Goal: Transaction & Acquisition: Purchase product/service

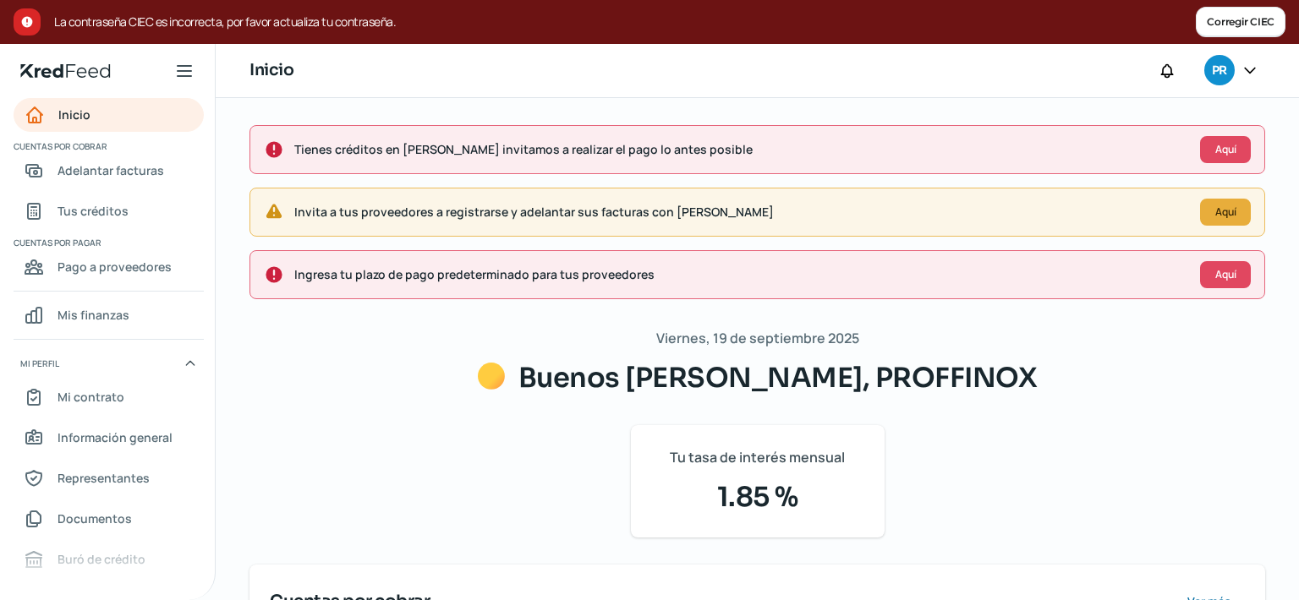
click at [92, 215] on span "Tus créditos" at bounding box center [92, 210] width 71 height 21
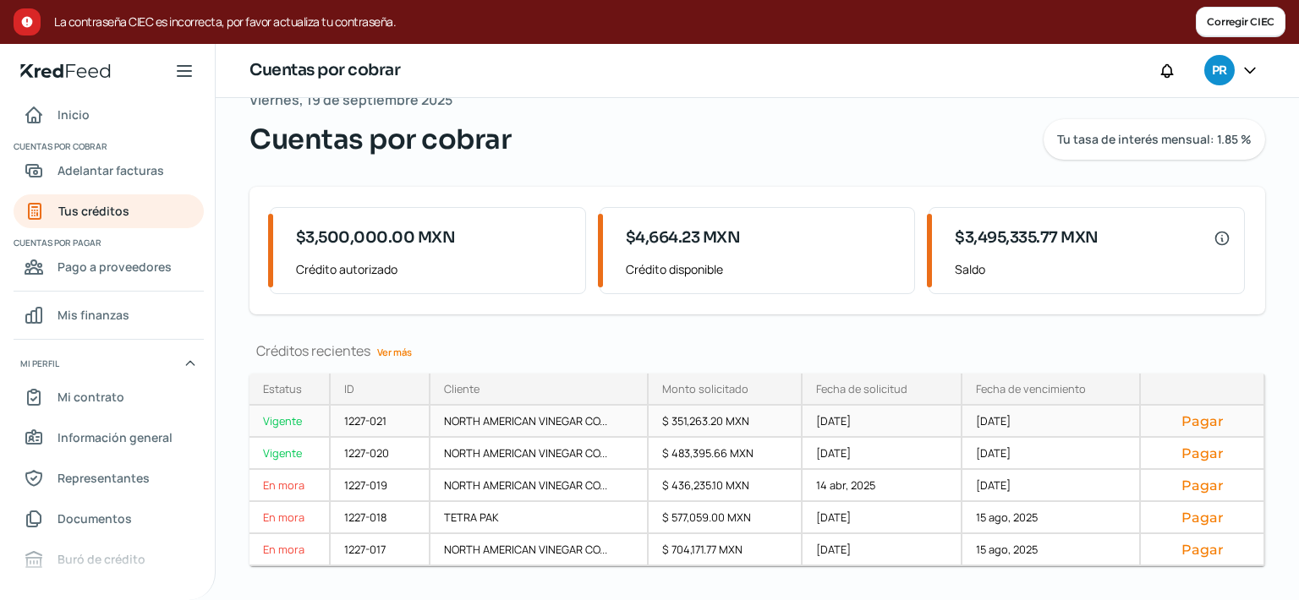
scroll to position [145, 0]
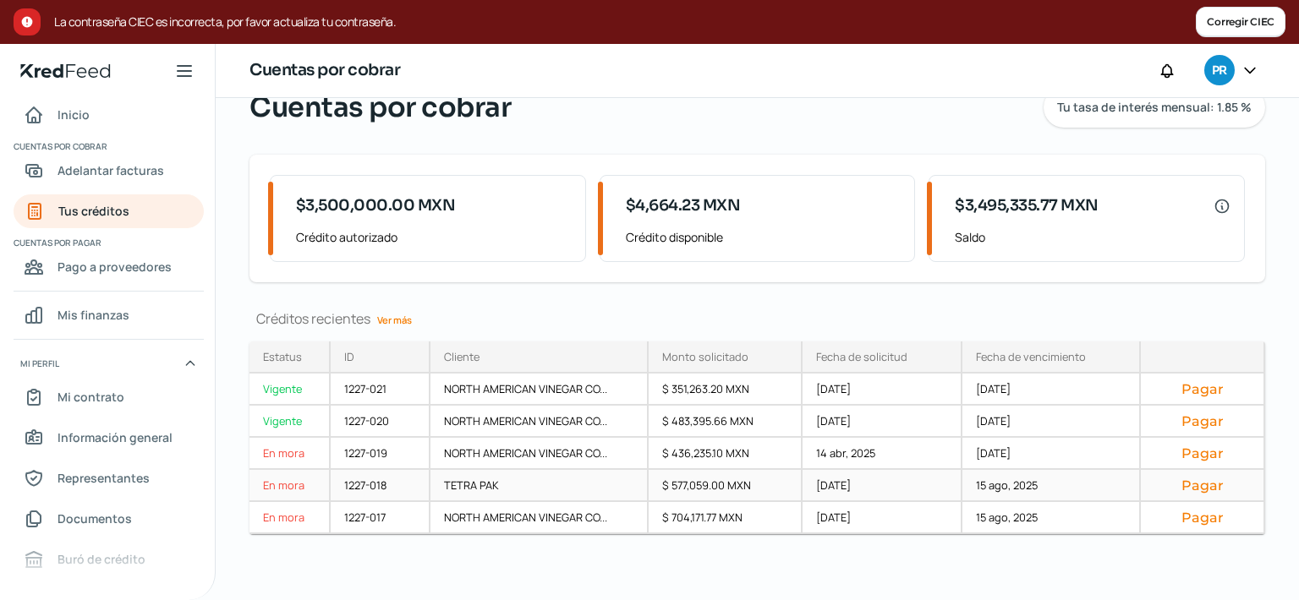
click at [1185, 484] on button "Pagar" at bounding box center [1202, 485] width 96 height 17
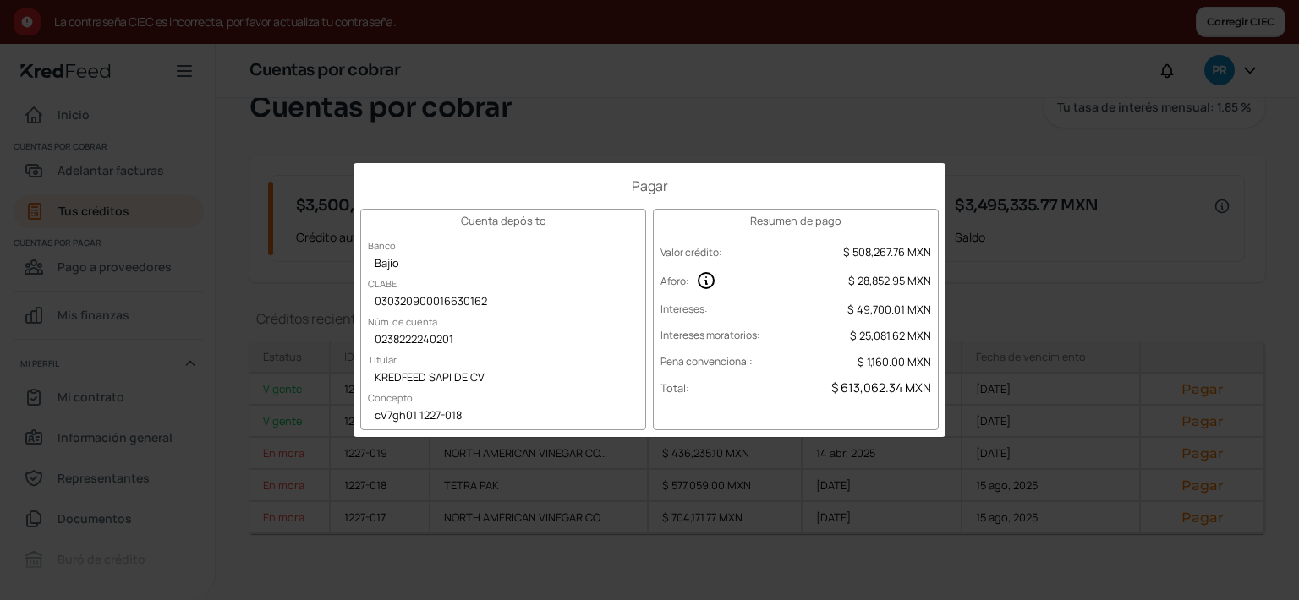
drag, startPoint x: 370, startPoint y: 411, endPoint x: 429, endPoint y: 423, distance: 60.3
click at [429, 423] on div "cV7gh01 1227-018" at bounding box center [503, 416] width 284 height 25
click at [609, 135] on div "Pagar Cuenta depósito Banco Bajío [PERSON_NAME] 030320900016630162 Núm. de cuen…" at bounding box center [649, 300] width 1299 height 600
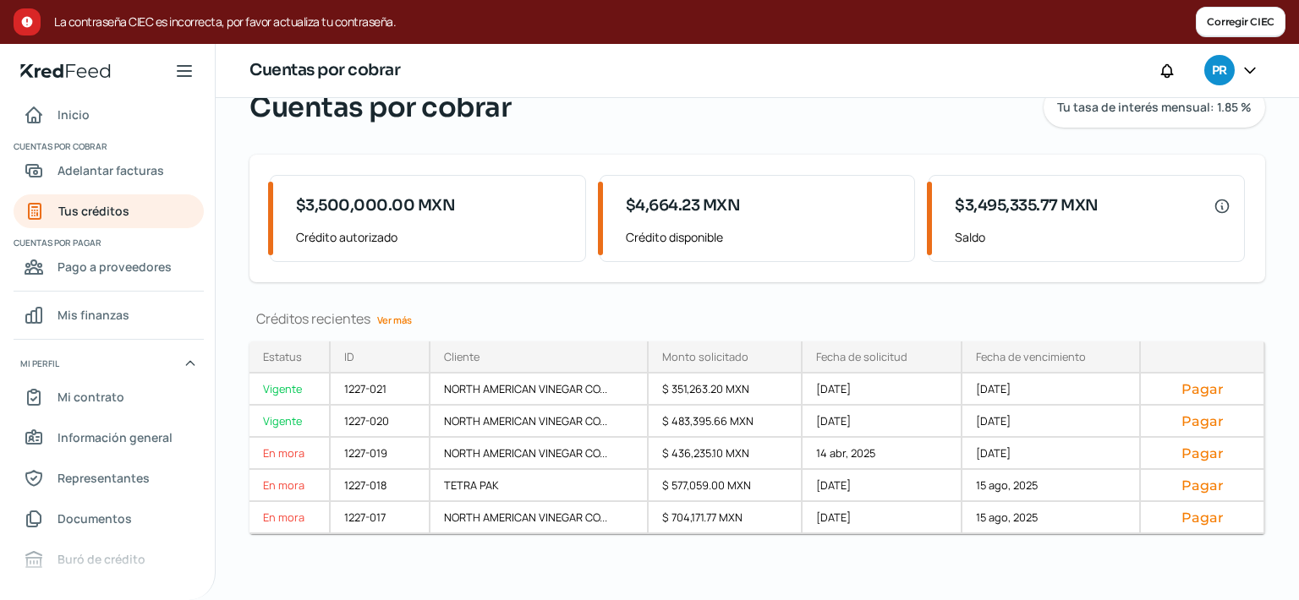
click at [386, 324] on link "Ver más" at bounding box center [394, 320] width 48 height 26
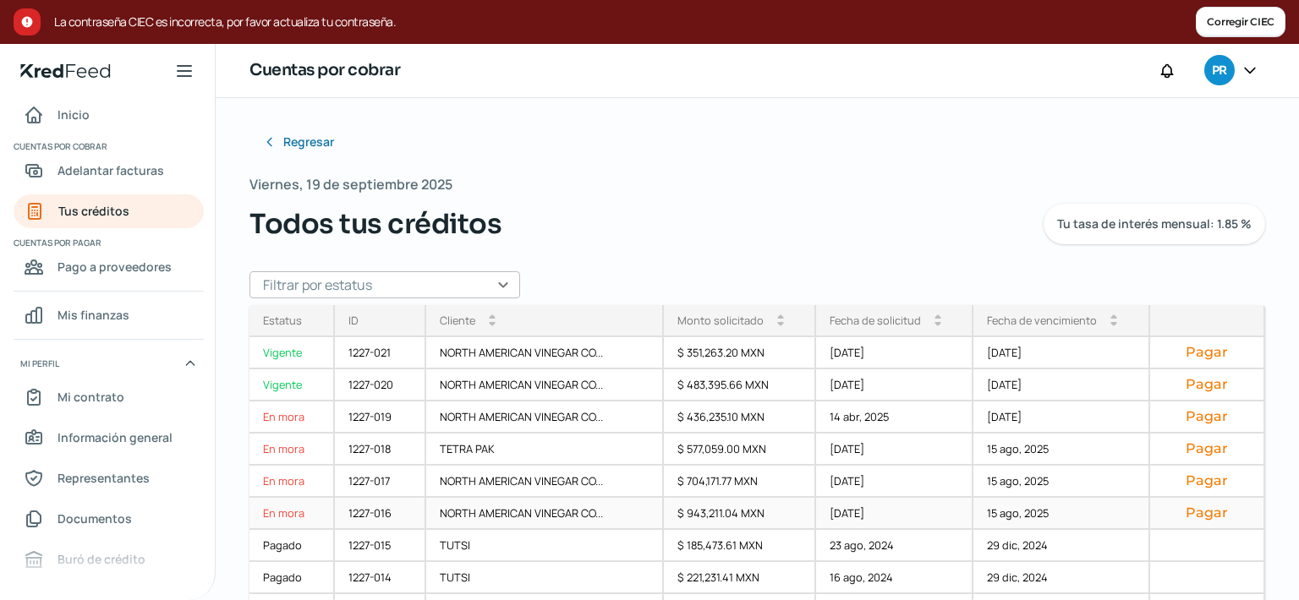
click at [1171, 512] on button "Pagar" at bounding box center [1206, 513] width 86 height 17
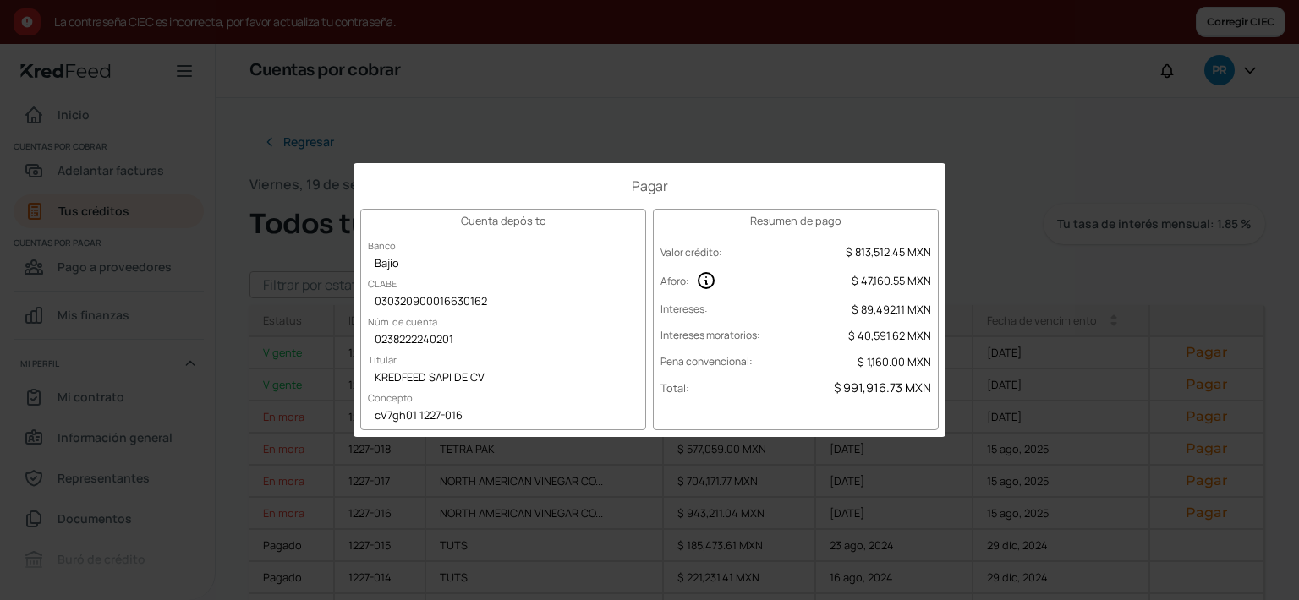
drag, startPoint x: 484, startPoint y: 417, endPoint x: 380, endPoint y: 417, distance: 103.1
click at [380, 417] on div "cV7gh01 1227-016" at bounding box center [503, 416] width 284 height 25
click at [774, 117] on div "Pagar Cuenta depósito Banco Bajío [PERSON_NAME] 030320900016630162 Núm. de cuen…" at bounding box center [649, 300] width 1299 height 600
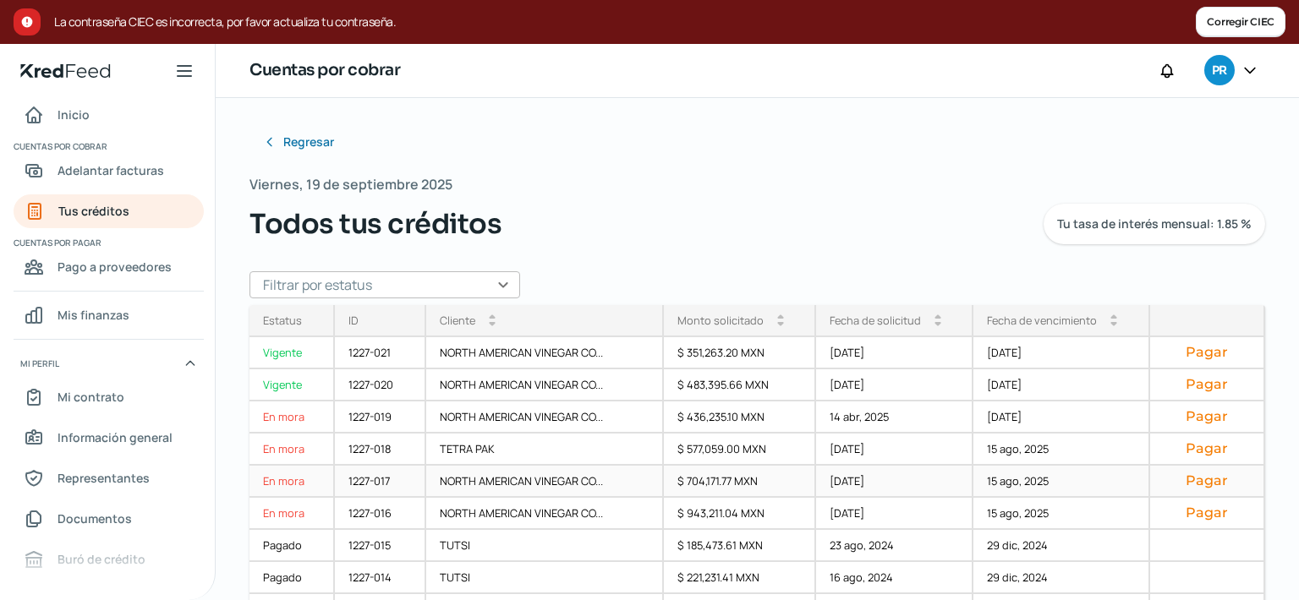
click at [1182, 484] on button "Pagar" at bounding box center [1206, 481] width 86 height 17
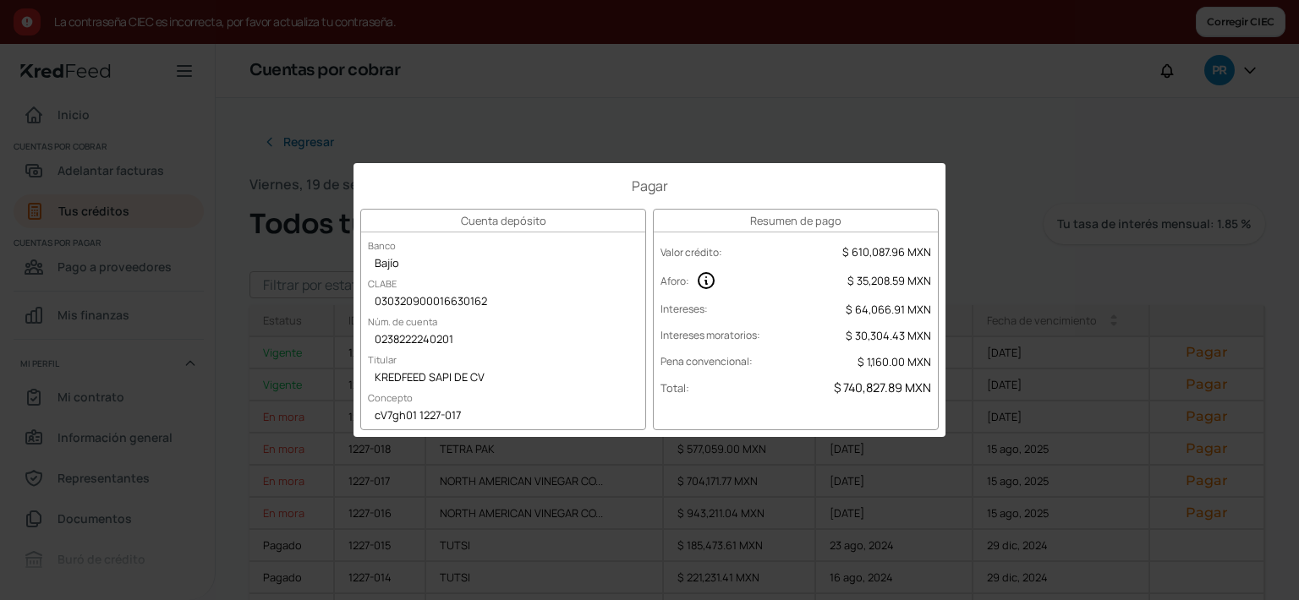
drag, startPoint x: 469, startPoint y: 421, endPoint x: 400, endPoint y: 413, distance: 69.7
click at [400, 413] on div "cV7gh01 1227-017" at bounding box center [503, 416] width 284 height 25
click at [901, 112] on div "Pagar Cuenta depósito Banco Bajío [PERSON_NAME] 030320900016630162 Núm. de cuen…" at bounding box center [649, 300] width 1299 height 600
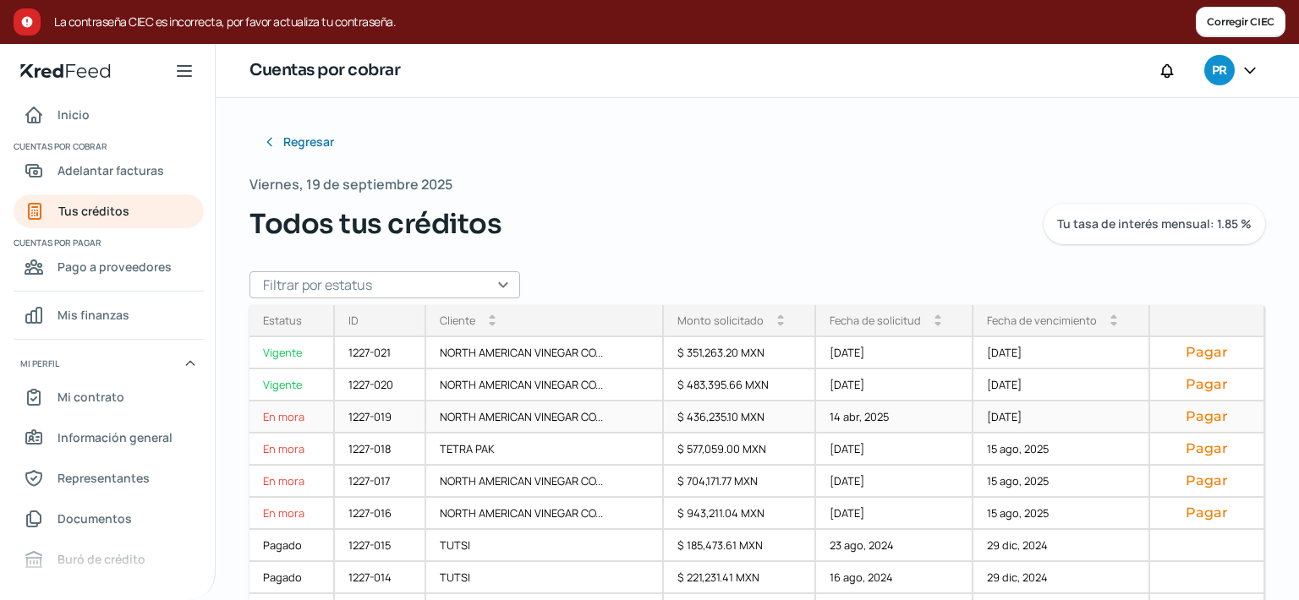
click at [1163, 414] on button "Pagar" at bounding box center [1206, 416] width 86 height 17
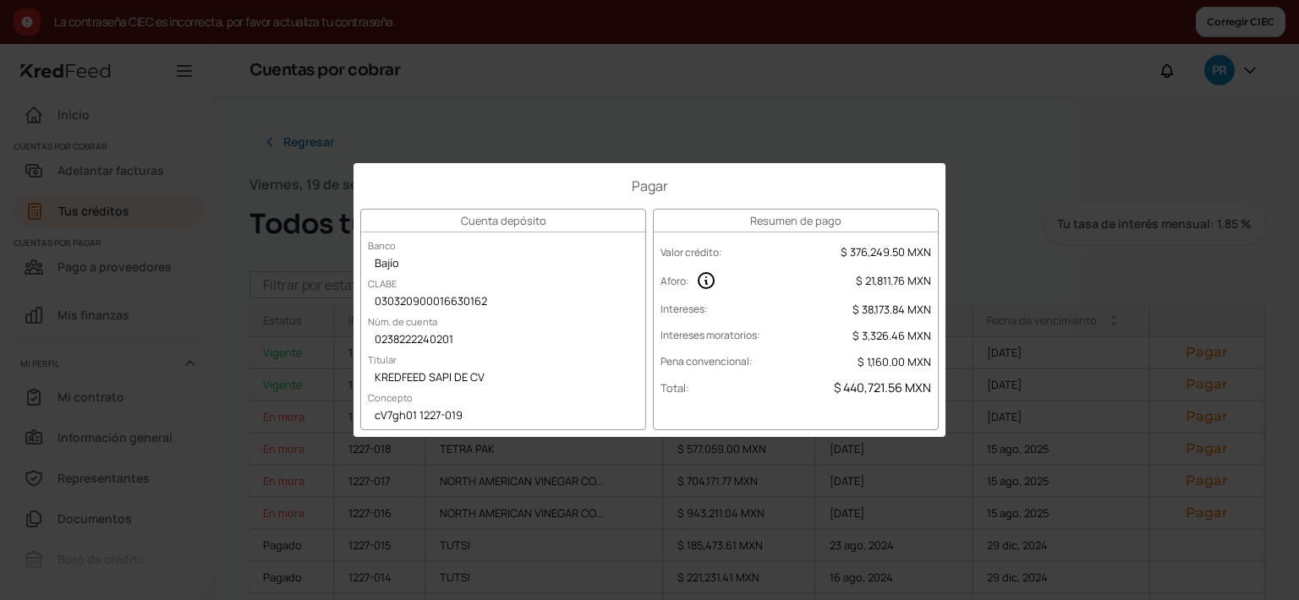
drag, startPoint x: 476, startPoint y: 420, endPoint x: 345, endPoint y: 420, distance: 131.0
click at [353, 420] on div "Pagar Cuenta depósito Banco Bajío [PERSON_NAME] 030320900016630162 Núm. de cuen…" at bounding box center [649, 300] width 592 height 274
click at [540, 138] on div "Pagar Cuenta depósito Banco Bajío [PERSON_NAME] 030320900016630162 Núm. de cuen…" at bounding box center [649, 300] width 1299 height 600
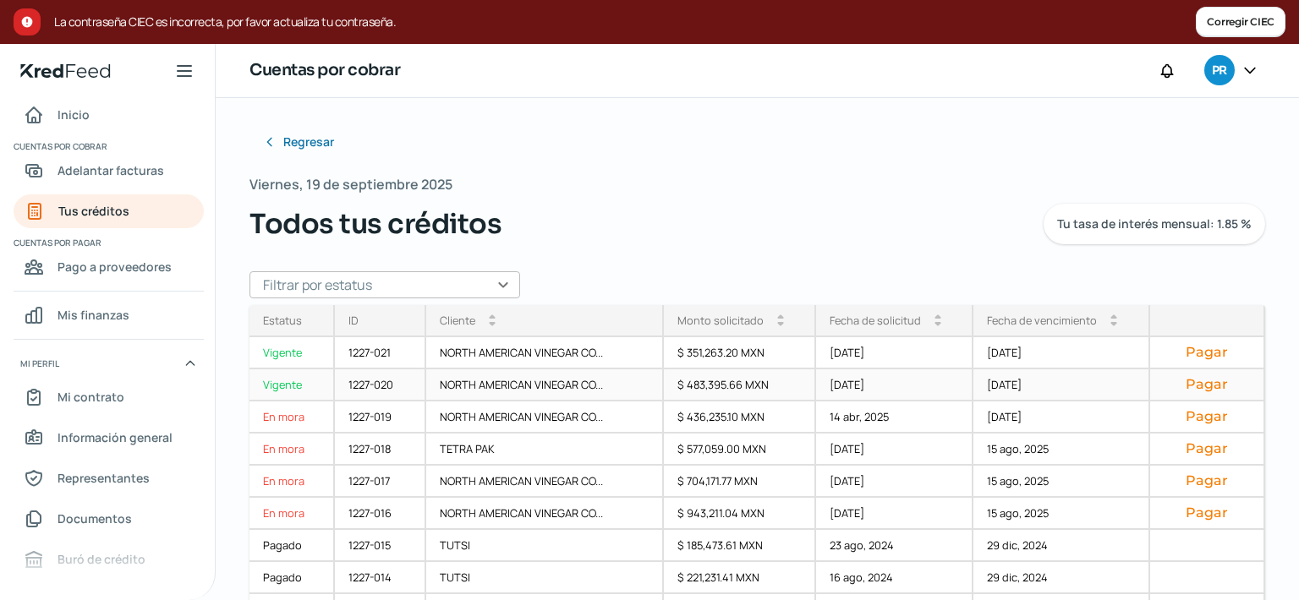
click at [1163, 385] on button "Pagar" at bounding box center [1206, 384] width 86 height 17
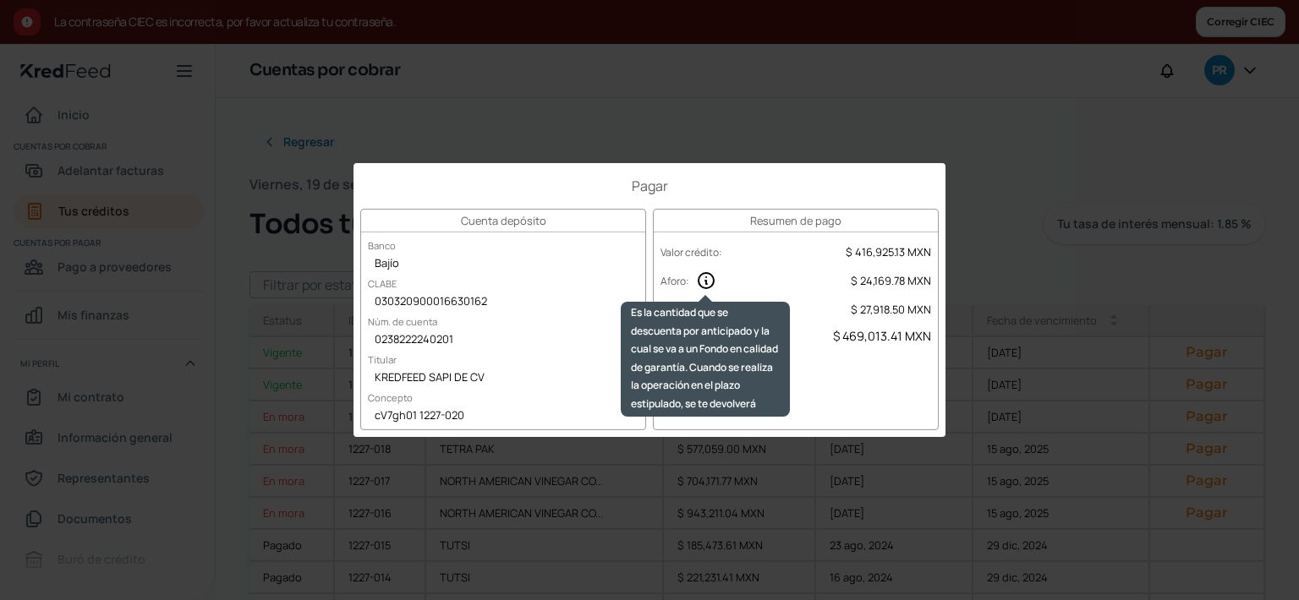
drag, startPoint x: 696, startPoint y: 189, endPoint x: 685, endPoint y: 385, distance: 195.6
click at [692, 392] on body "La contraseña CIEC es incorrecta, por favor actualiza tu contraseña. Corregir C…" at bounding box center [649, 300] width 1299 height 600
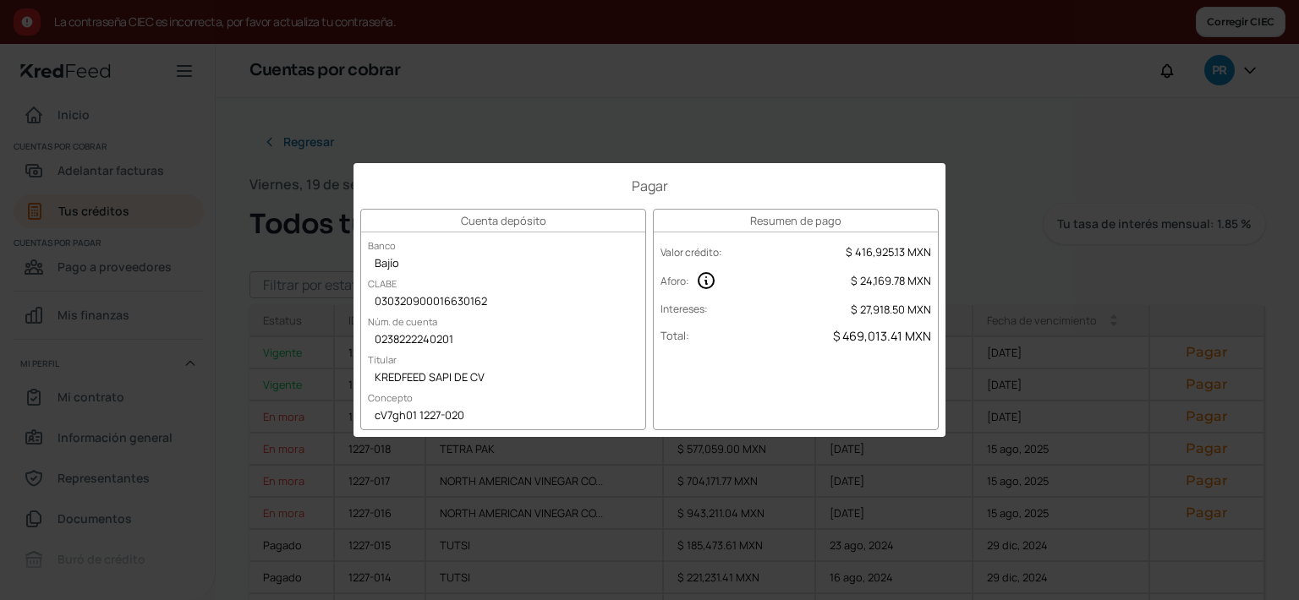
drag, startPoint x: 472, startPoint y: 418, endPoint x: 370, endPoint y: 418, distance: 101.4
click at [370, 418] on div "cV7gh01 1227-020" at bounding box center [503, 416] width 284 height 25
click at [1057, 154] on div "Pagar Cuenta depósito Banco Bajío [PERSON_NAME] 030320900016630162 Núm. de cuen…" at bounding box center [649, 300] width 1299 height 600
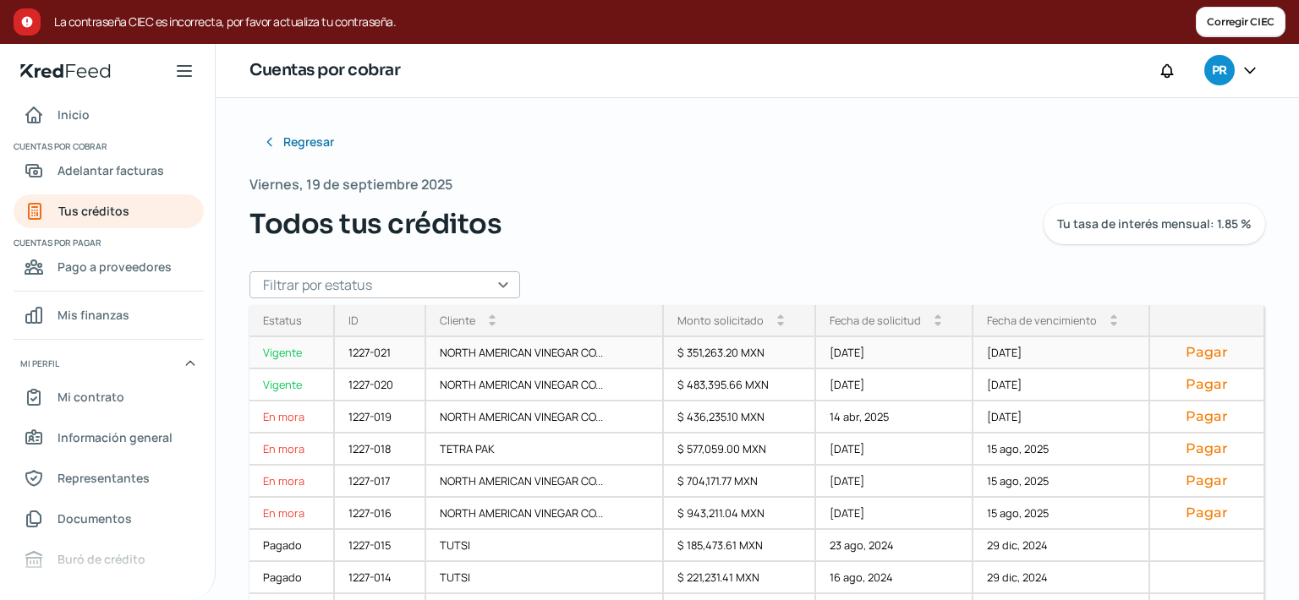
click at [1163, 353] on button "Pagar" at bounding box center [1206, 352] width 86 height 17
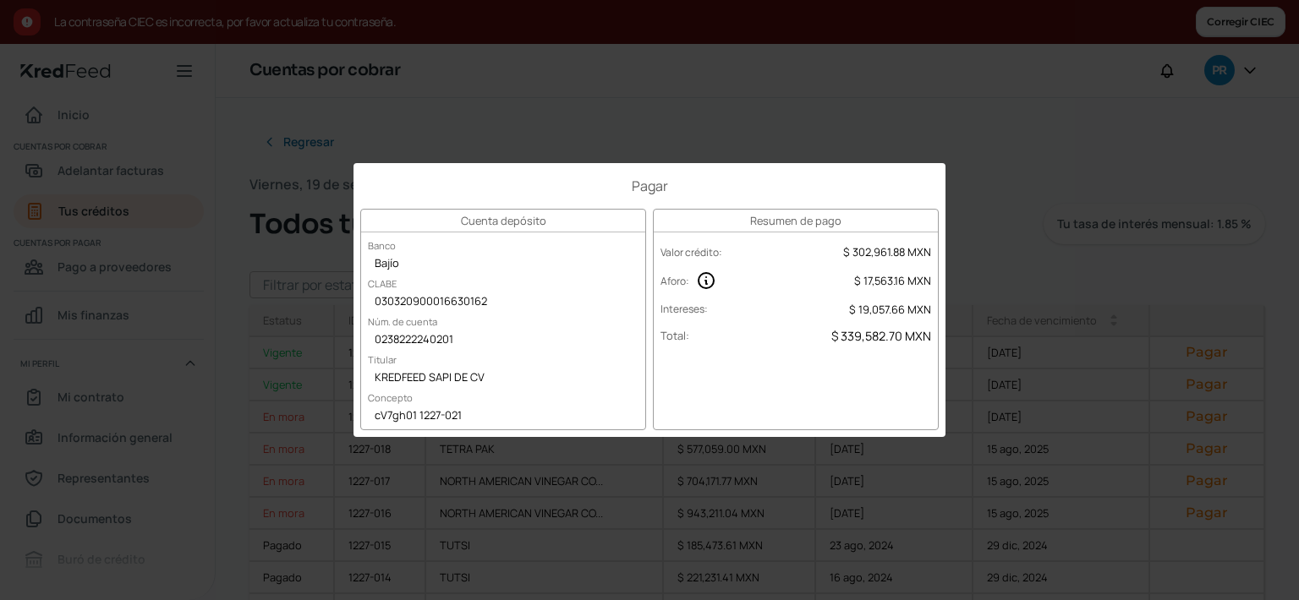
drag, startPoint x: 485, startPoint y: 418, endPoint x: 354, endPoint y: 428, distance: 131.4
click at [355, 428] on div "Pagar Cuenta depósito Banco Bajío [PERSON_NAME] 030320900016630162 Núm. de cuen…" at bounding box center [649, 300] width 592 height 274
click at [675, 86] on div "Pagar Cuenta depósito Banco Bajío [PERSON_NAME] 030320900016630162 Núm. de cuen…" at bounding box center [649, 300] width 1299 height 600
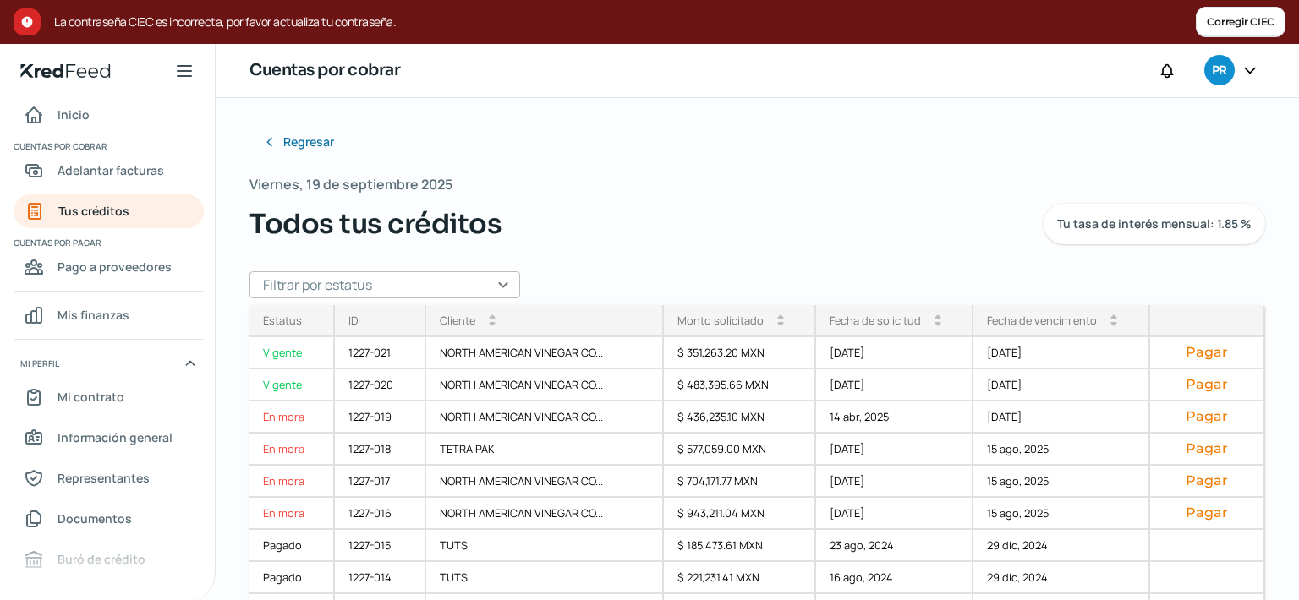
click at [1241, 74] on icon at bounding box center [1249, 70] width 17 height 17
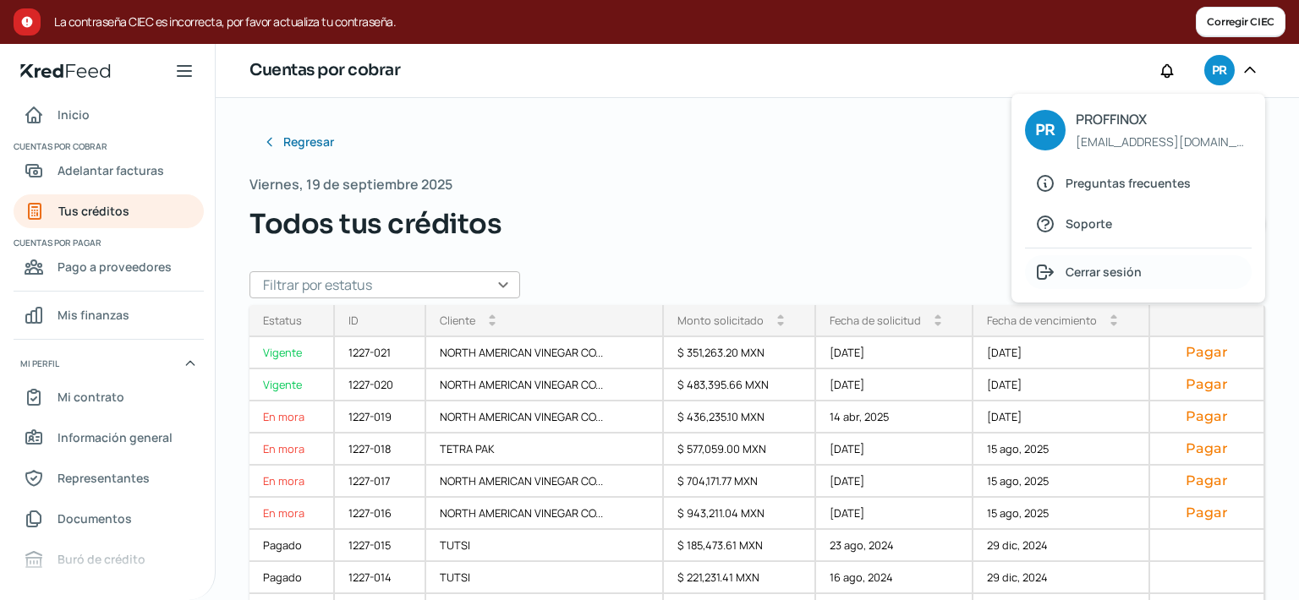
click at [1109, 268] on span "Cerrar sesión" at bounding box center [1103, 271] width 76 height 21
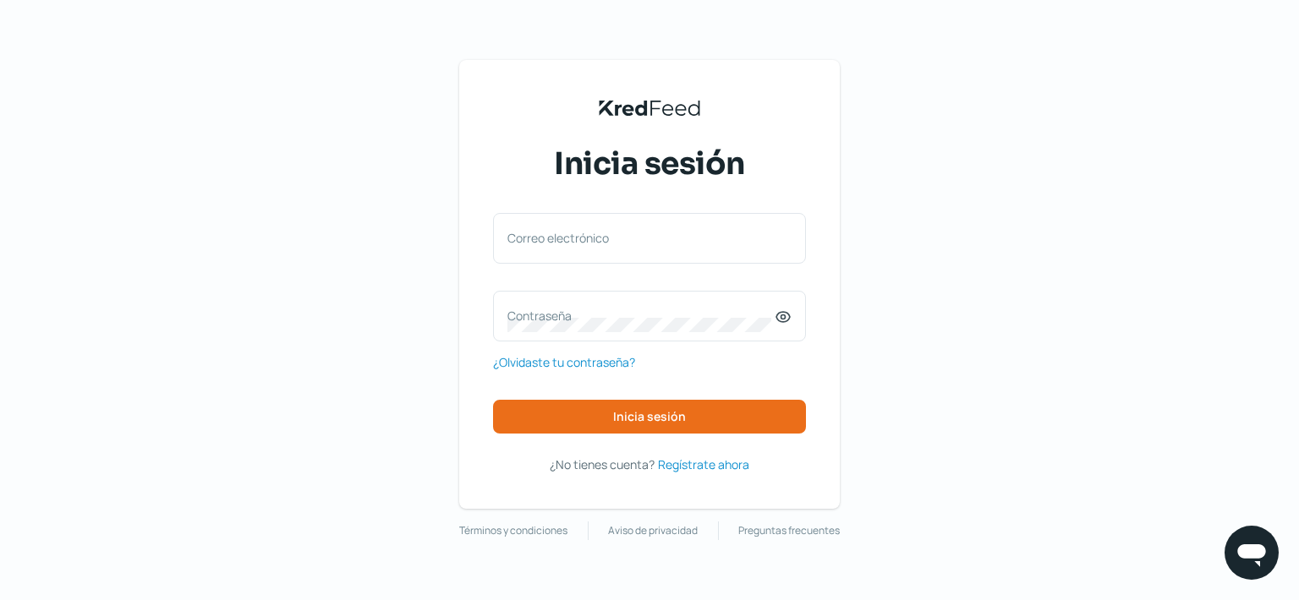
click at [587, 265] on div "Correo electrónico Contraseña ¿Olvidaste tu contraseña? Inicia sesión" at bounding box center [649, 323] width 313 height 221
click at [600, 250] on input "Correo electrónico" at bounding box center [649, 246] width 284 height 15
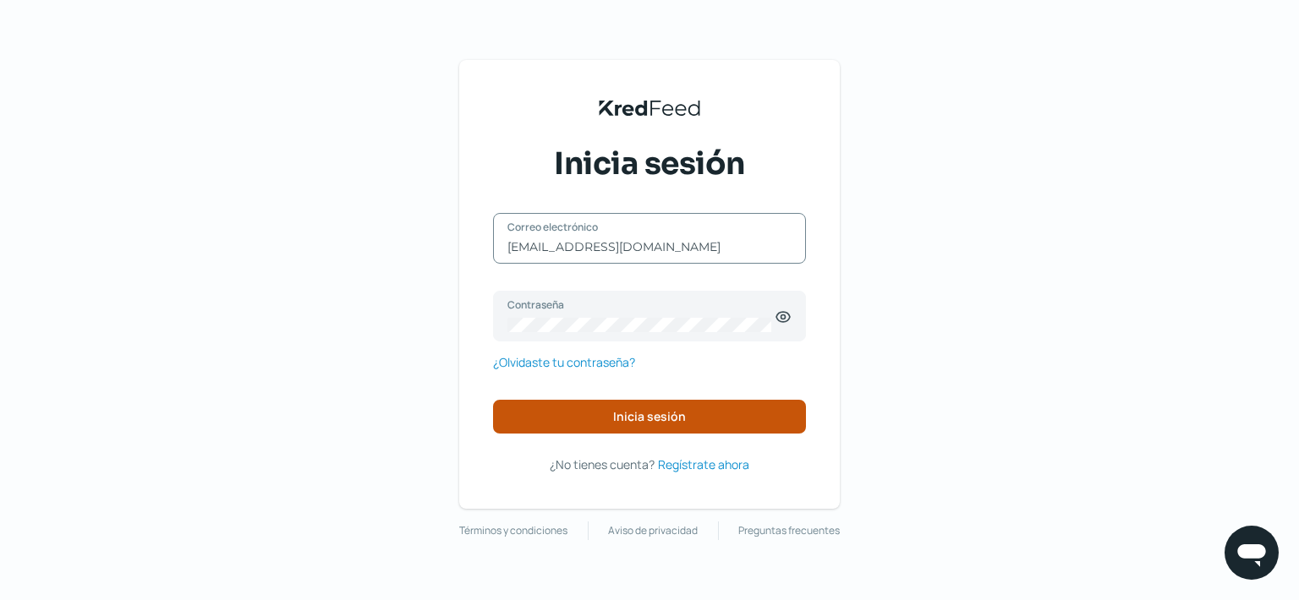
type input "[EMAIL_ADDRESS][DOMAIN_NAME]"
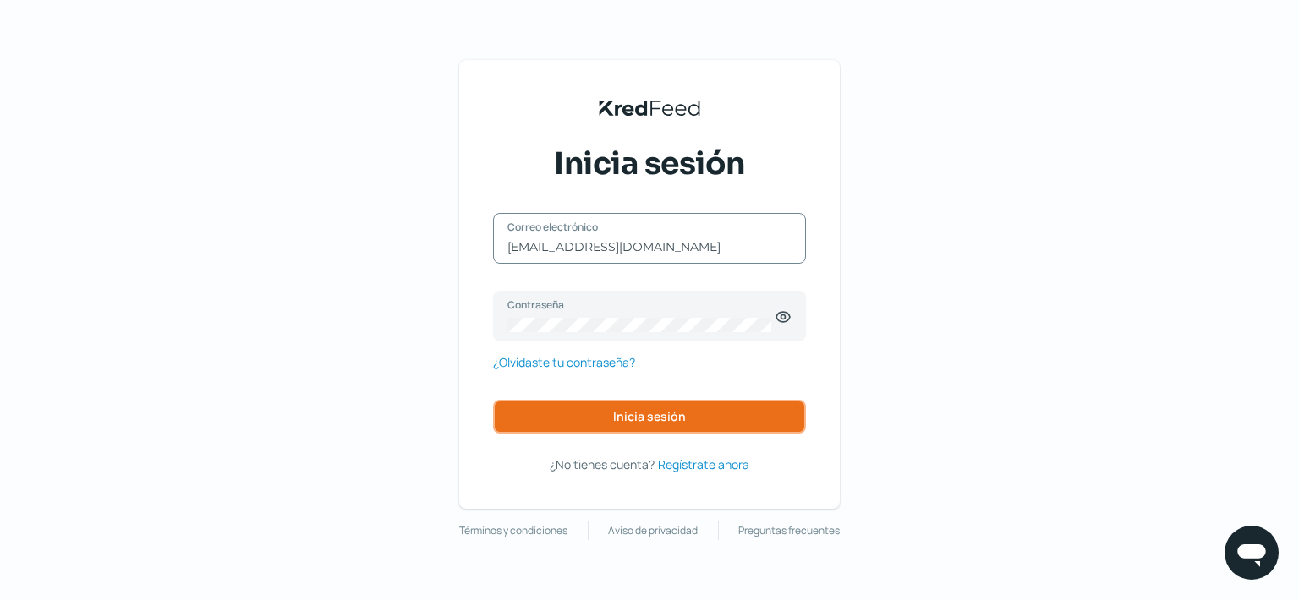
click at [600, 404] on button "Inicia sesión" at bounding box center [649, 417] width 313 height 34
